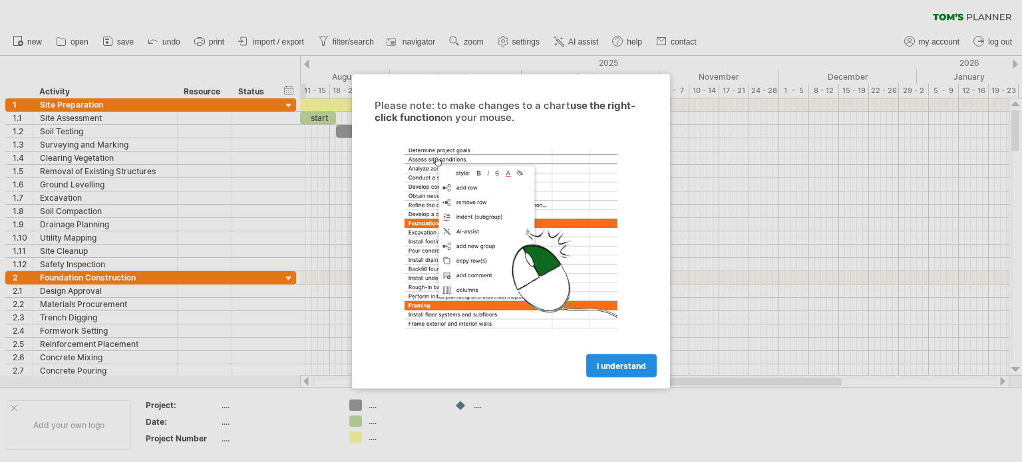
click at [601, 372] on link "I understand" at bounding box center [621, 365] width 71 height 23
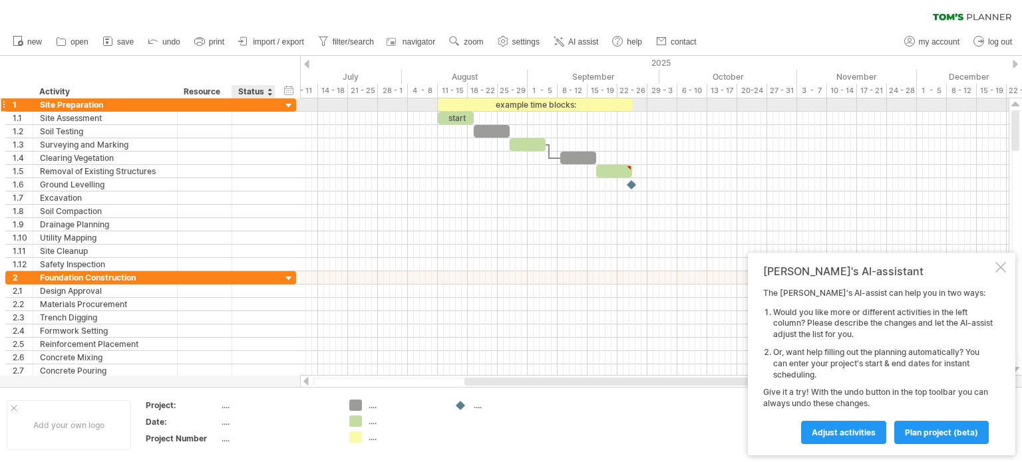
click at [253, 106] on div at bounding box center [253, 104] width 29 height 13
click at [285, 105] on div at bounding box center [289, 106] width 13 height 13
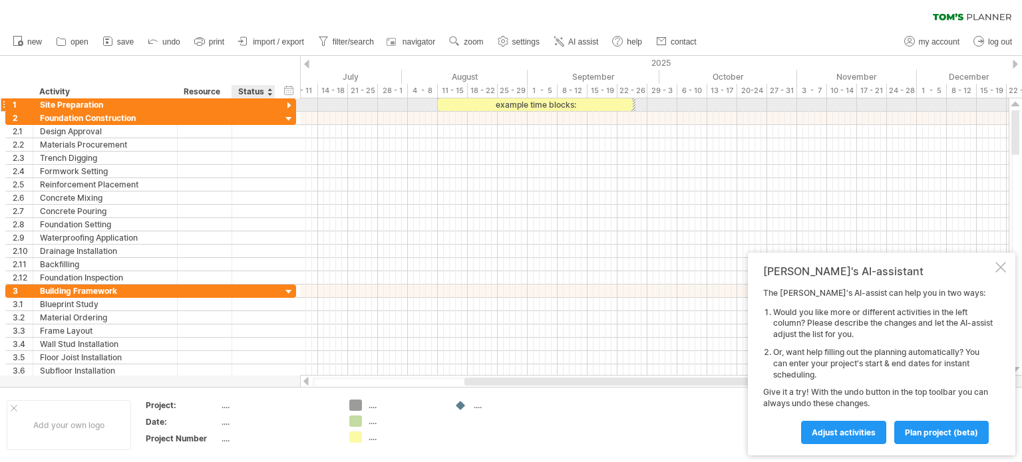
click at [285, 105] on div at bounding box center [289, 106] width 13 height 13
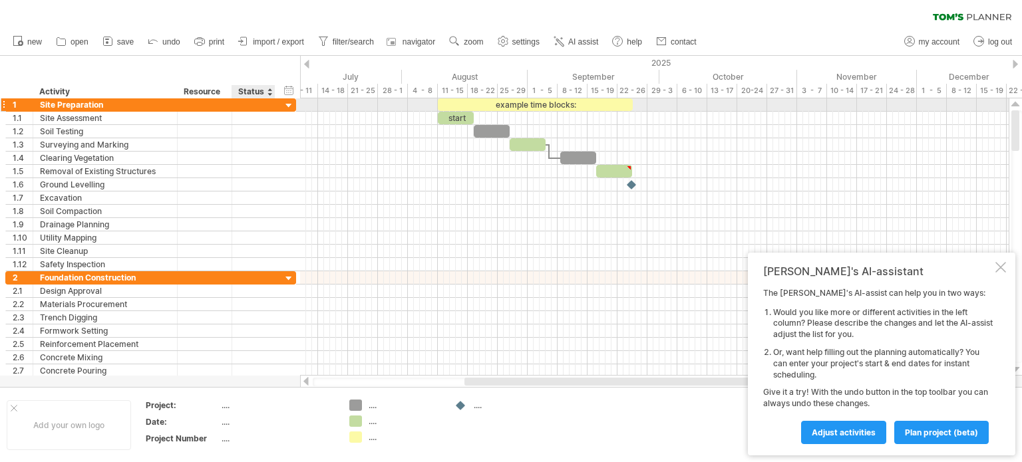
click at [285, 105] on div at bounding box center [289, 106] width 13 height 13
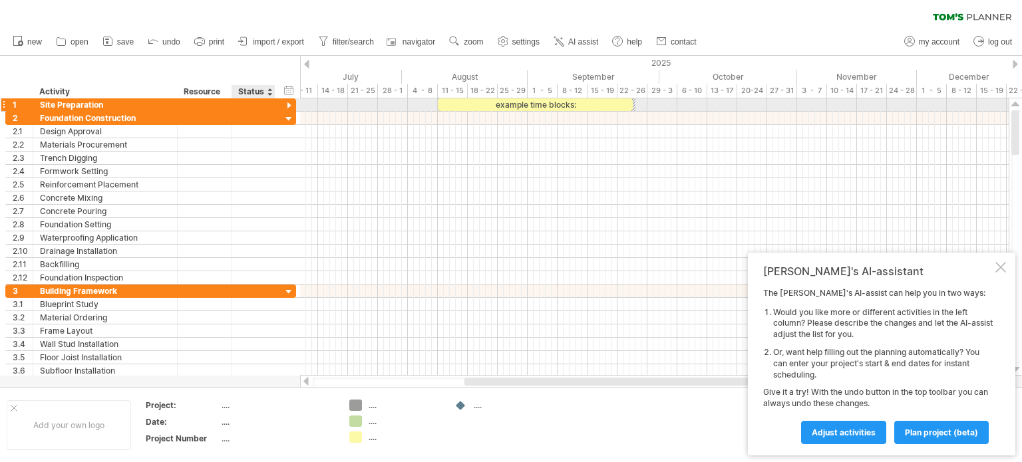
click at [285, 104] on div at bounding box center [289, 106] width 13 height 13
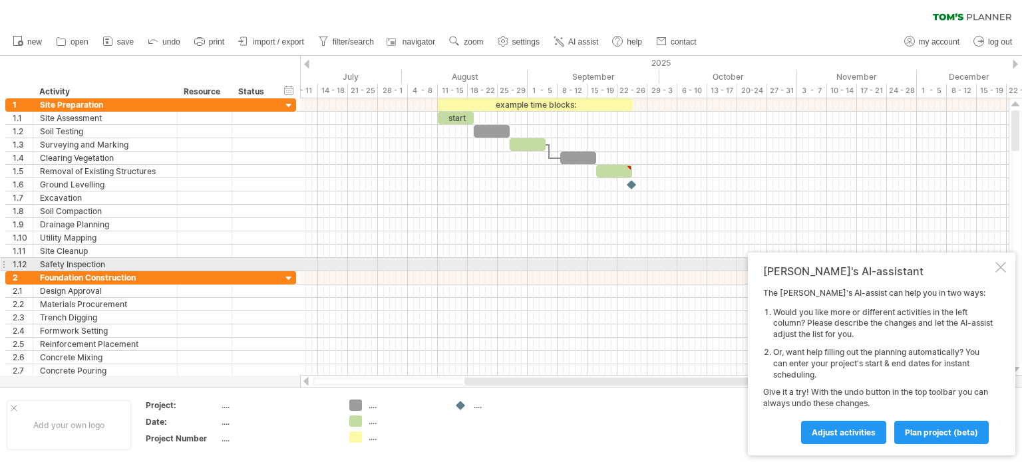
click at [1002, 264] on div at bounding box center [1000, 267] width 11 height 11
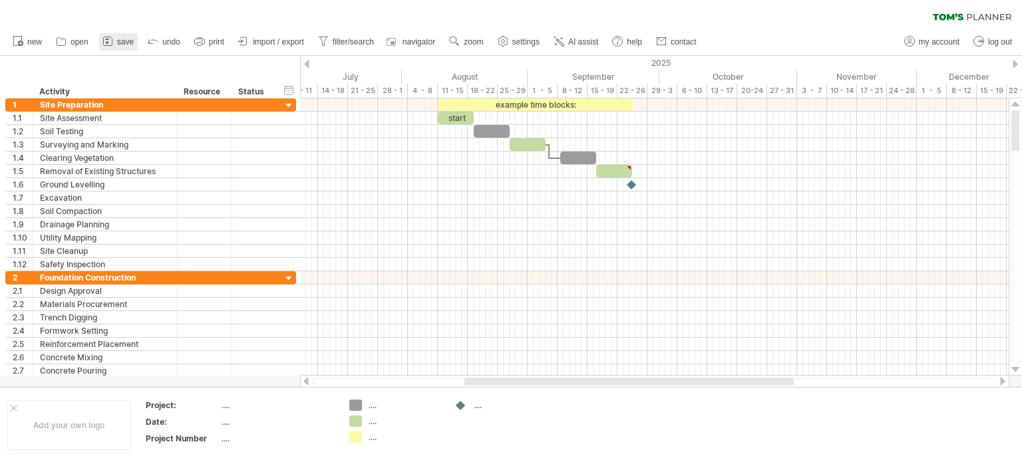
click at [128, 34] on link "save" at bounding box center [118, 41] width 39 height 17
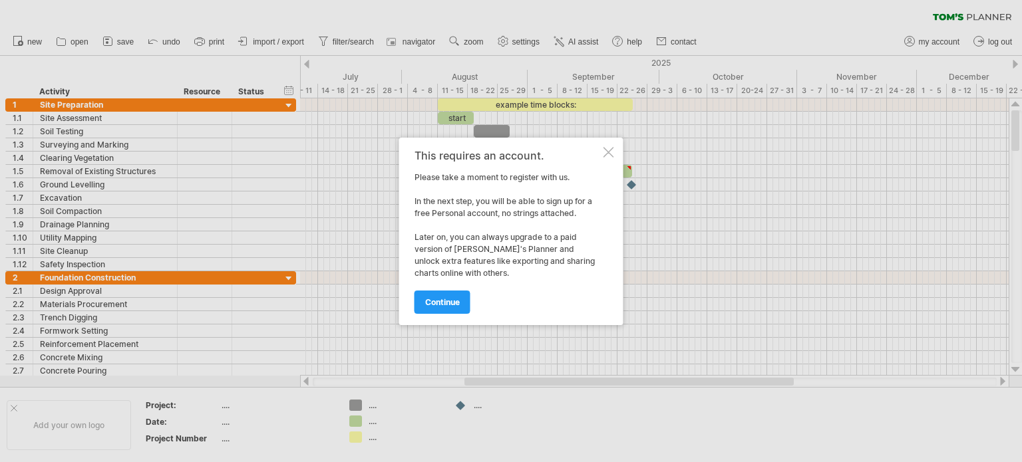
click at [609, 155] on div at bounding box center [608, 152] width 11 height 11
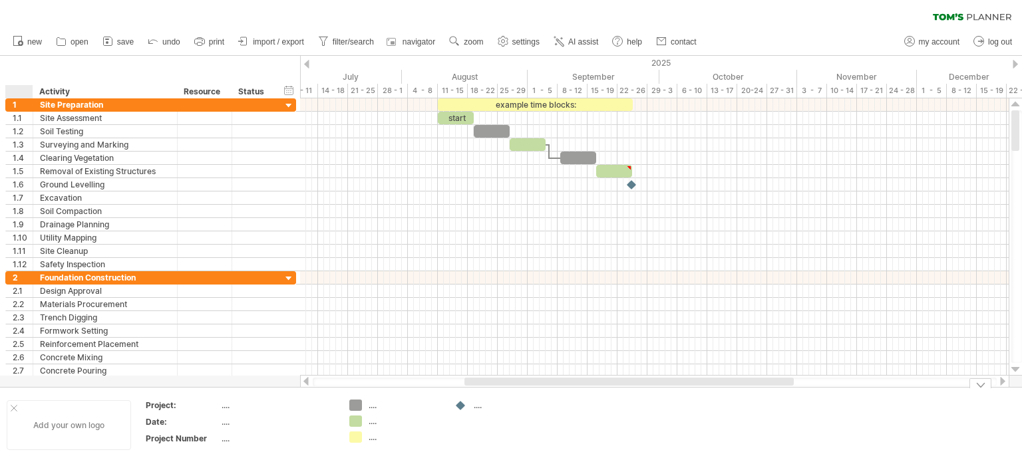
click at [13, 410] on div at bounding box center [14, 408] width 7 height 7
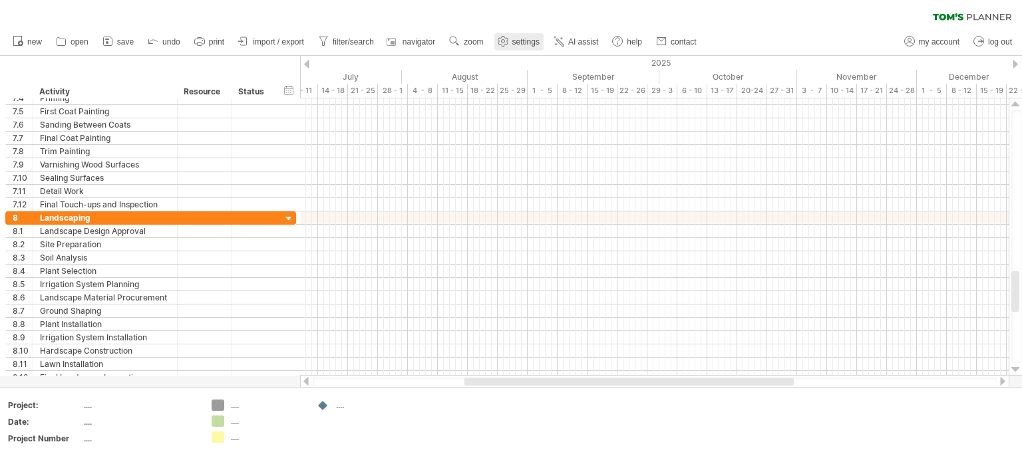
click at [500, 41] on use at bounding box center [502, 41] width 13 height 13
select select "*"
select select "**"
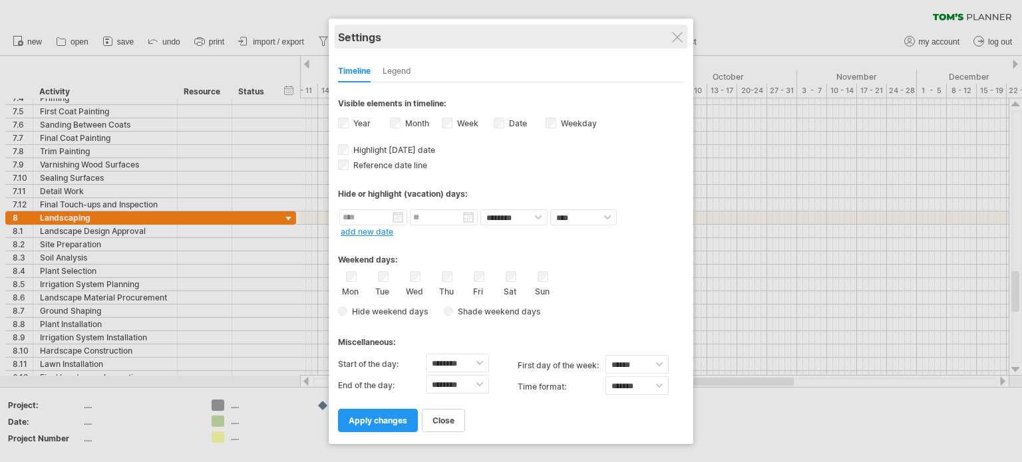
click at [681, 30] on div "Settings" at bounding box center [511, 37] width 346 height 24
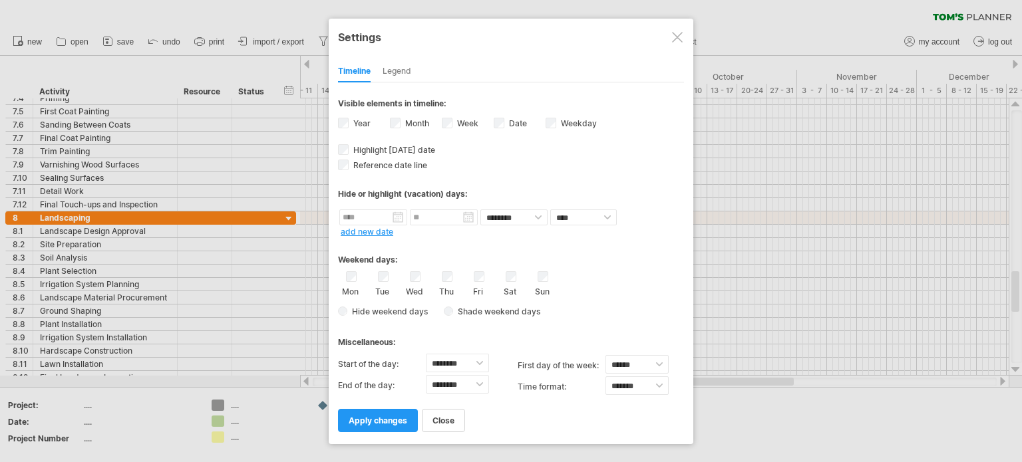
click at [676, 35] on div at bounding box center [677, 37] width 11 height 11
